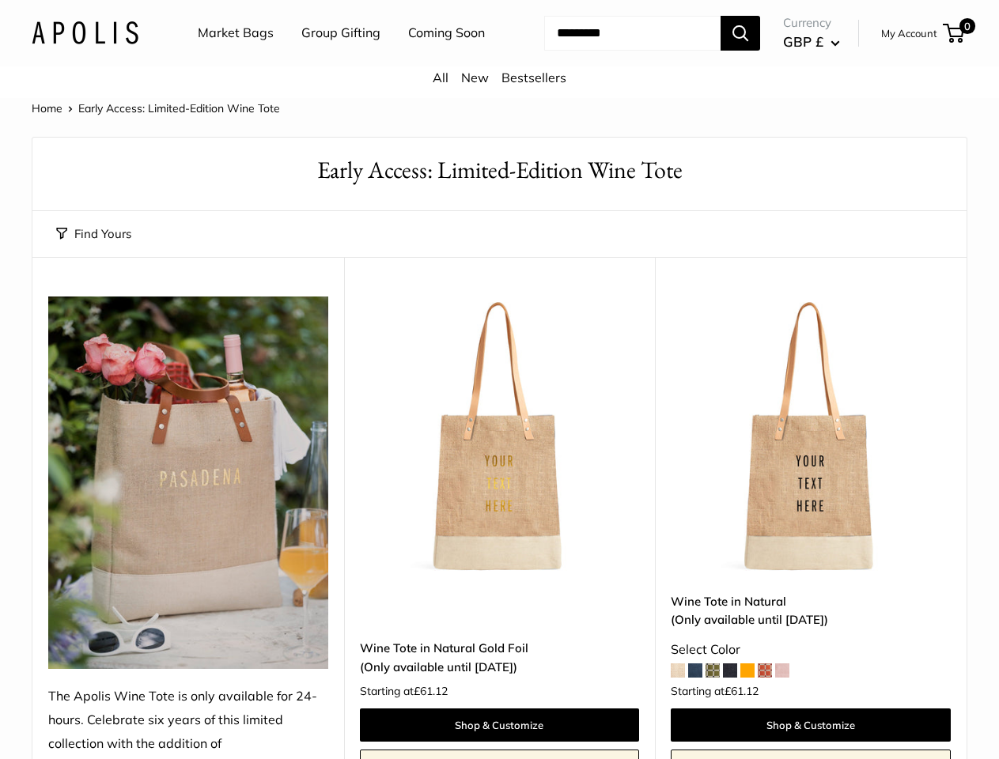
click at [499, 59] on nav "Market Bags Group Gifting Coming Soon" at bounding box center [355, 33] width 378 height 51
click at [337, 59] on ul "Market Bags Group Gifting Coming Soon" at bounding box center [355, 33] width 315 height 51
click at [614, 51] on input "Search..." at bounding box center [632, 33] width 176 height 35
click at [93, 245] on button "Find Yours" at bounding box center [93, 234] width 75 height 22
